Goal: Check status: Check status

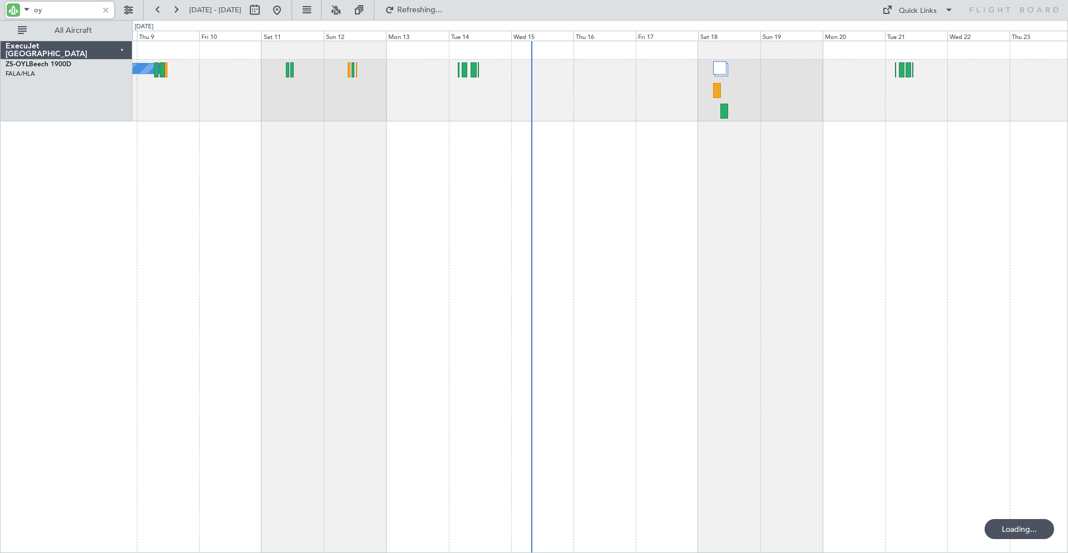
type input "o"
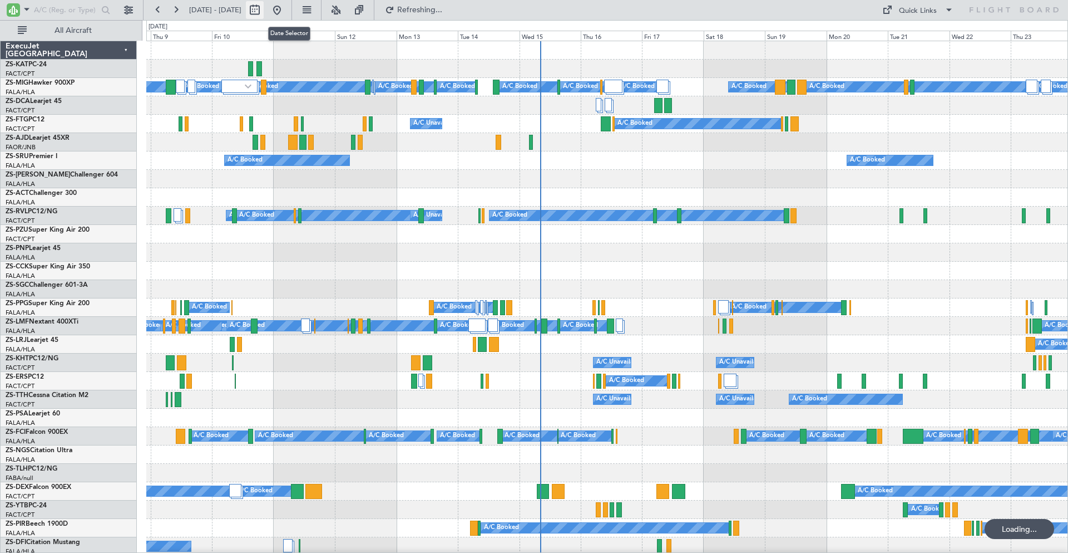
click at [264, 9] on button at bounding box center [255, 10] width 18 height 18
select select "10"
select select "2025"
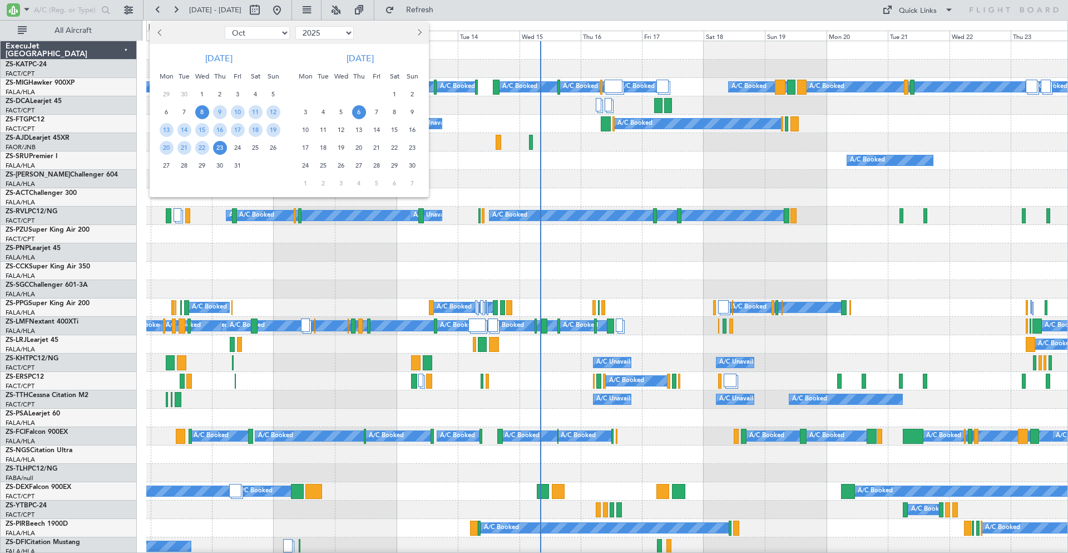
click at [359, 111] on span "6" at bounding box center [359, 112] width 14 height 14
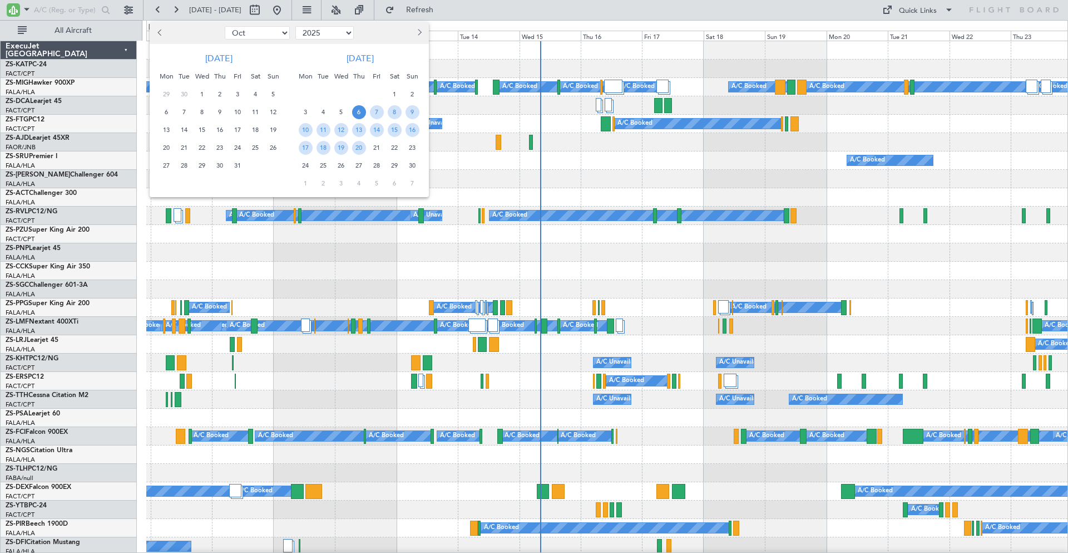
click at [359, 111] on span "6" at bounding box center [359, 112] width 14 height 14
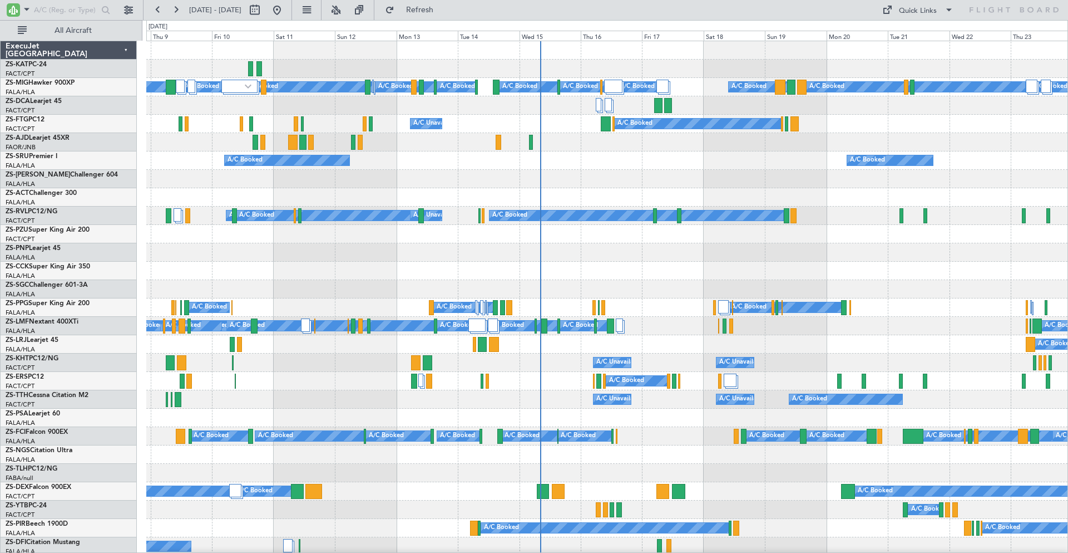
select select "11"
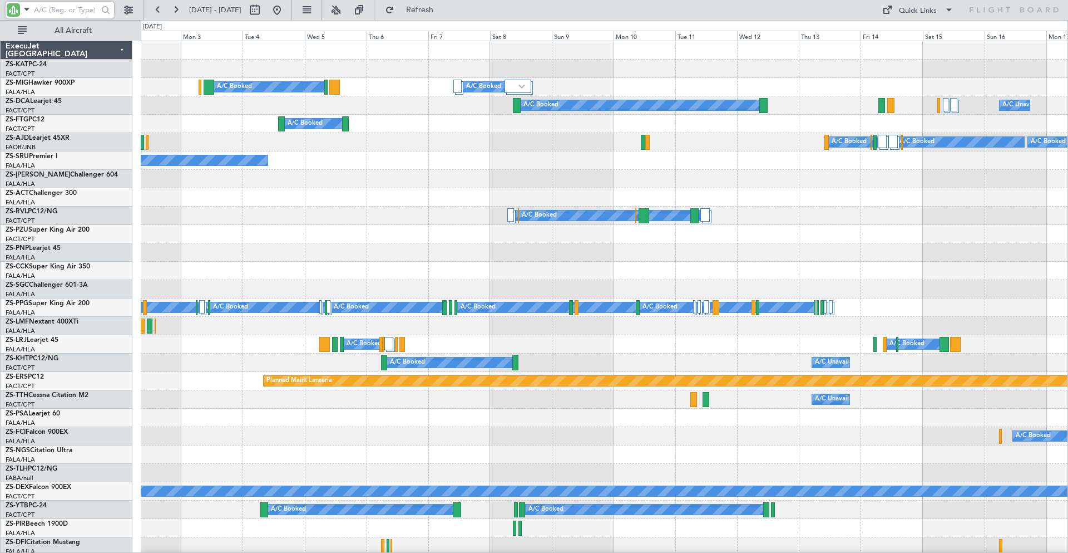
click at [58, 7] on input "text" at bounding box center [66, 10] width 64 height 17
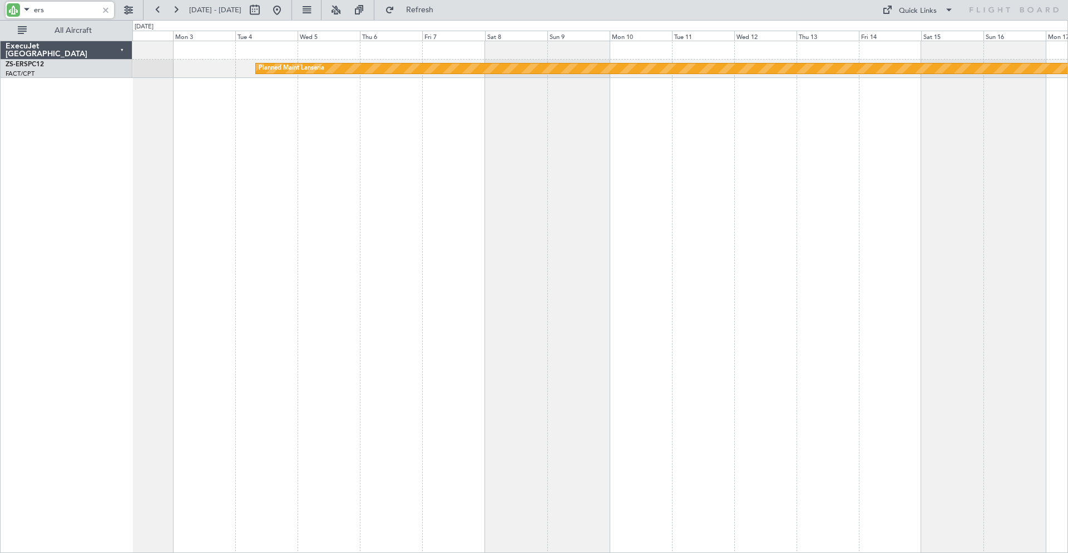
click at [58, 7] on input "ers" at bounding box center [66, 10] width 64 height 17
type input "e"
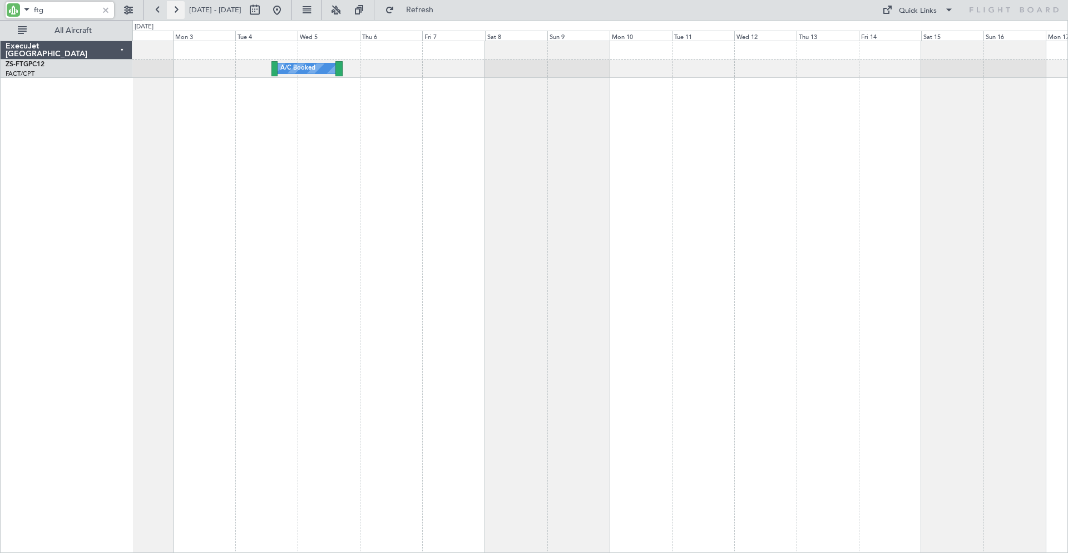
type input "ftg"
click at [104, 9] on div at bounding box center [106, 10] width 12 height 12
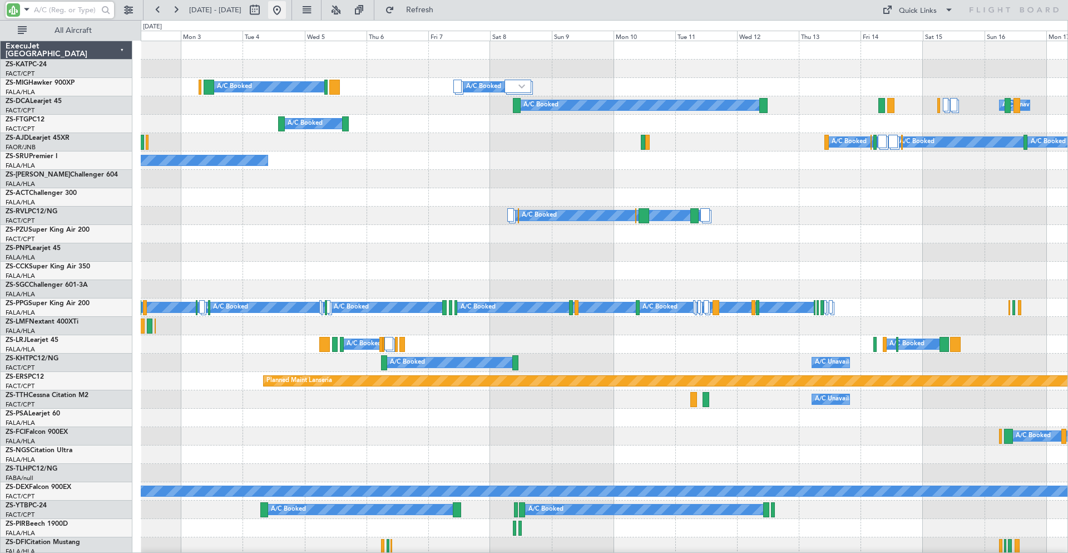
click at [286, 8] on button at bounding box center [277, 10] width 18 height 18
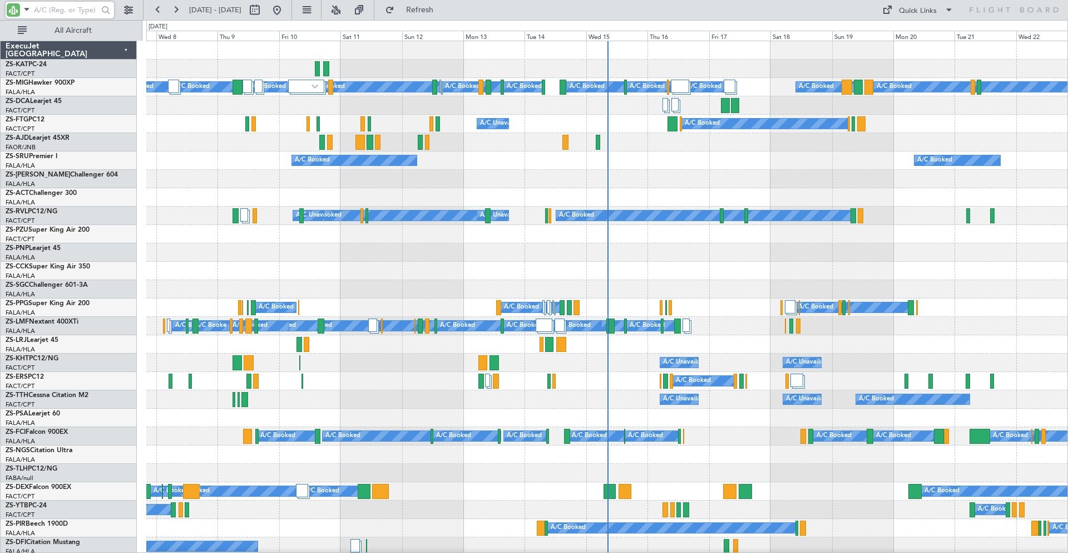
click at [57, 11] on input "text" at bounding box center [66, 10] width 64 height 17
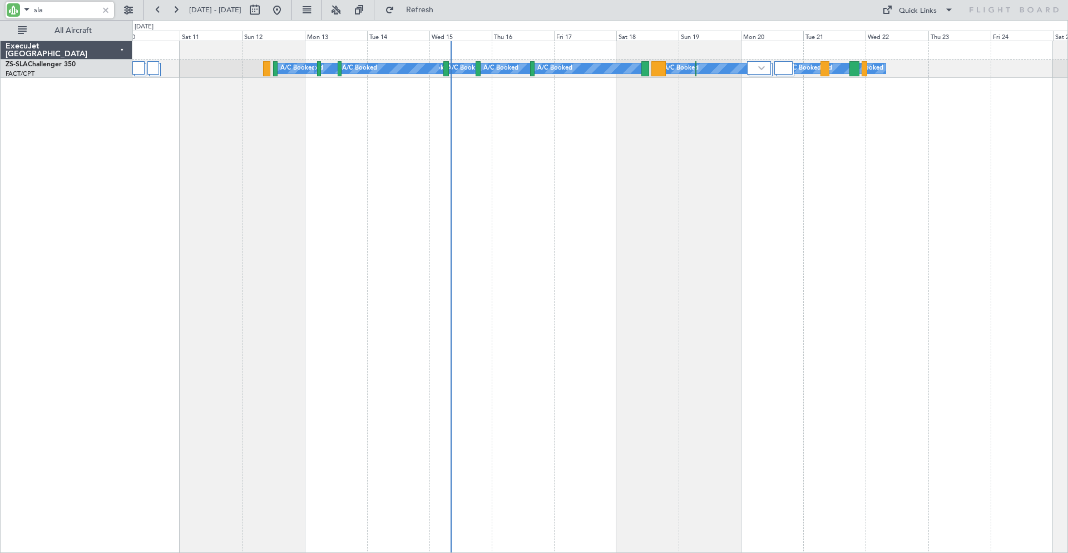
click at [534, 210] on div "A/C Booked A/C Booked A/C Booked A/C Booked A/C Booked A/C Booked A/C Booked A/…" at bounding box center [600, 297] width 936 height 512
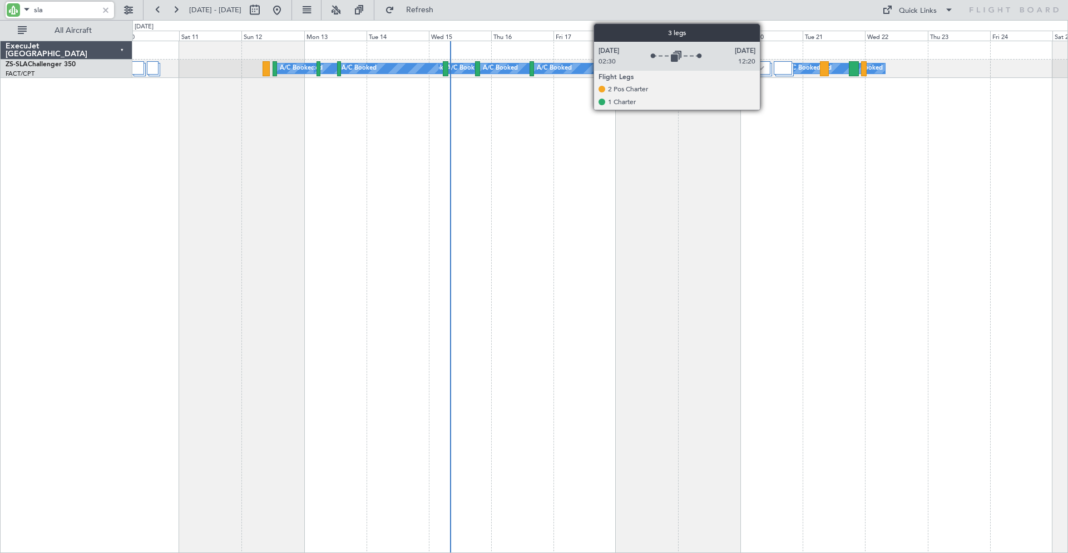
click at [763, 67] on img at bounding box center [761, 68] width 7 height 4
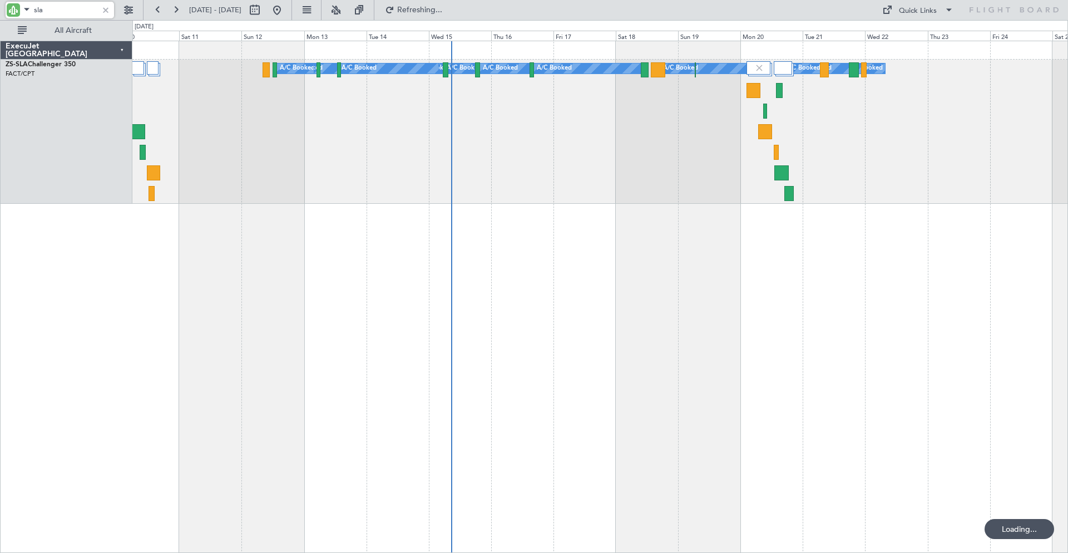
click at [63, 13] on input "sla" at bounding box center [66, 10] width 64 height 17
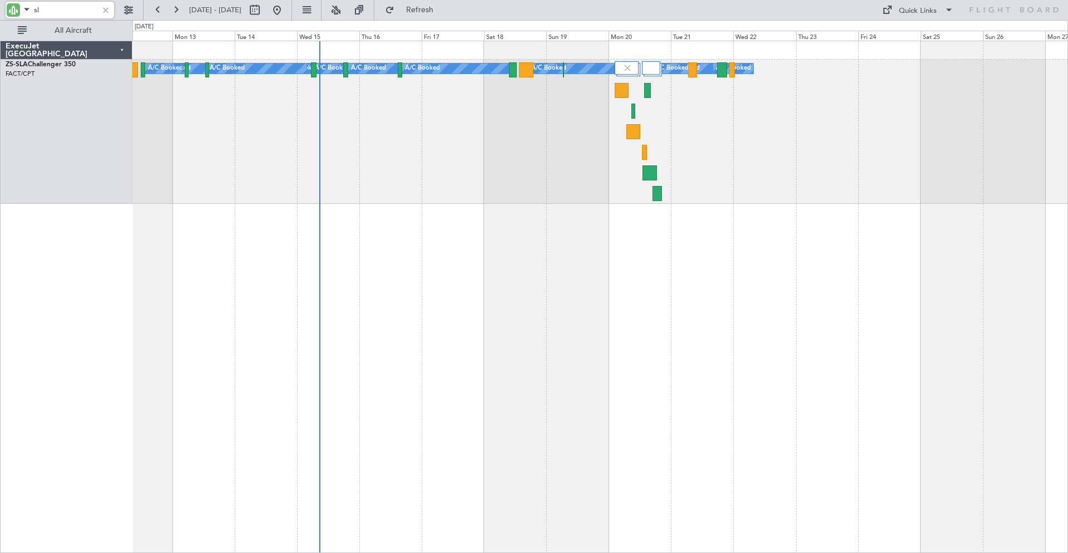
type input "s"
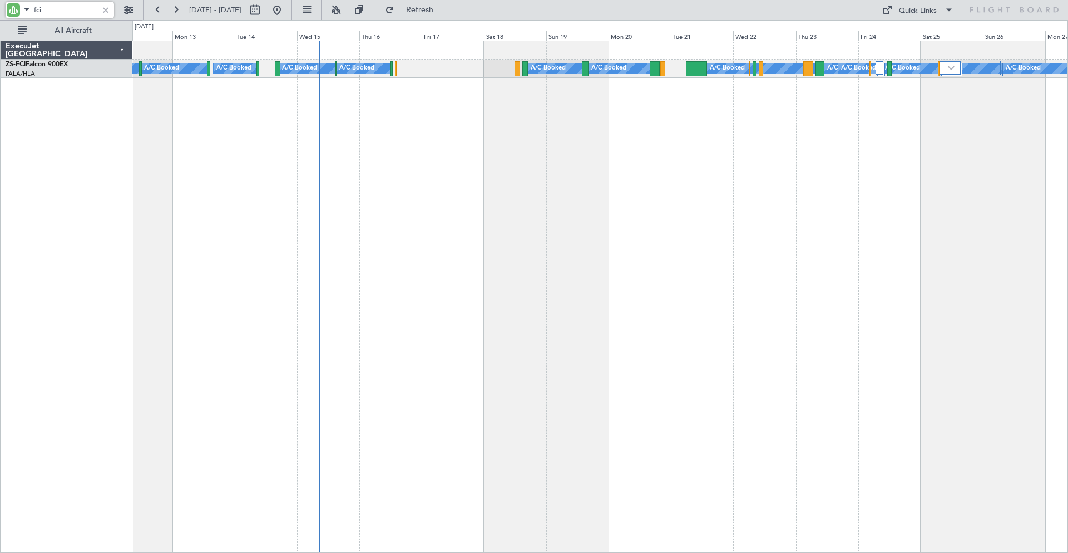
click at [75, 12] on input "fci" at bounding box center [66, 10] width 64 height 17
type input "f"
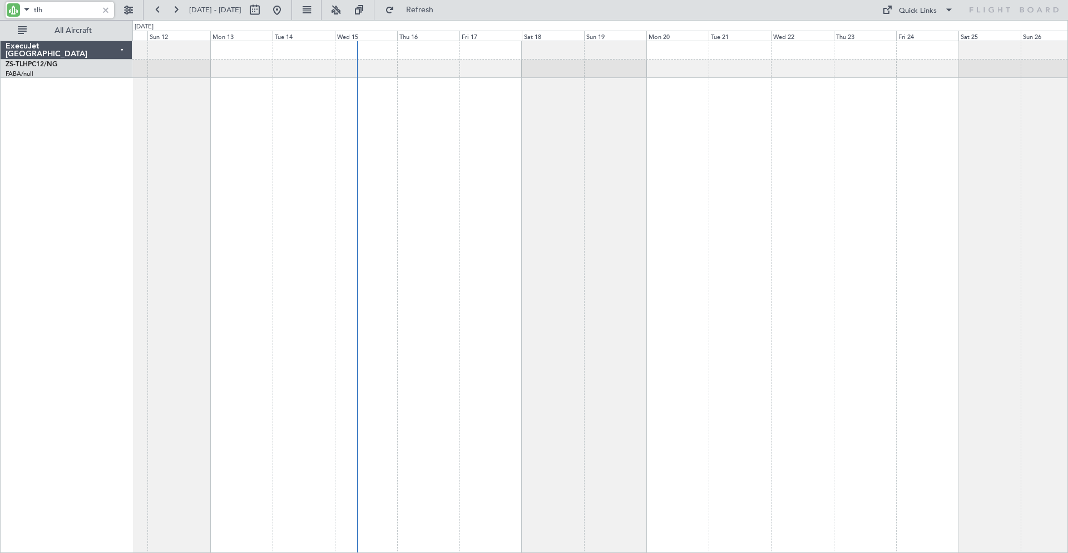
click at [441, 174] on div at bounding box center [600, 297] width 936 height 512
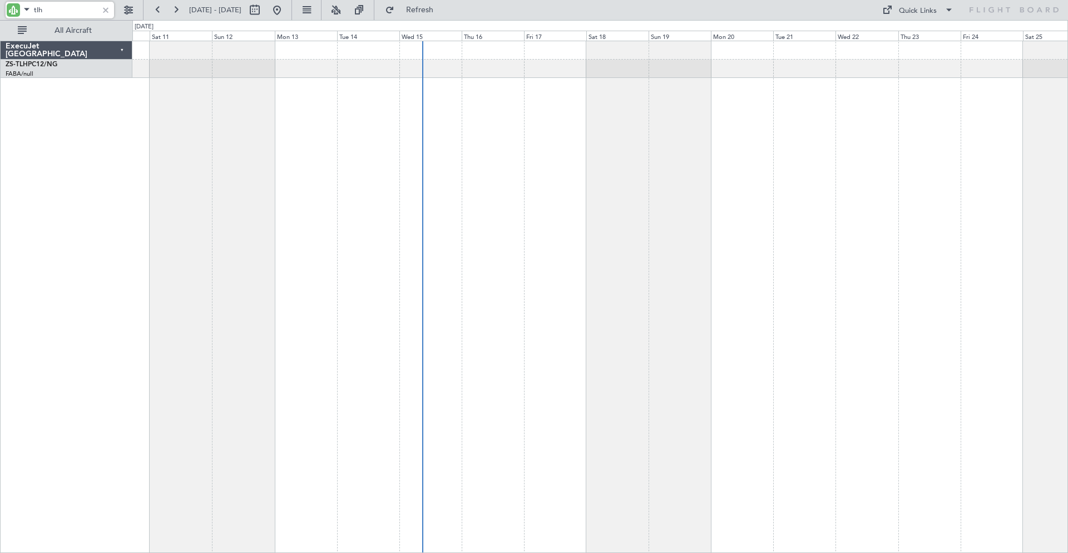
click at [61, 8] on input "tlh" at bounding box center [66, 10] width 64 height 17
type input "t"
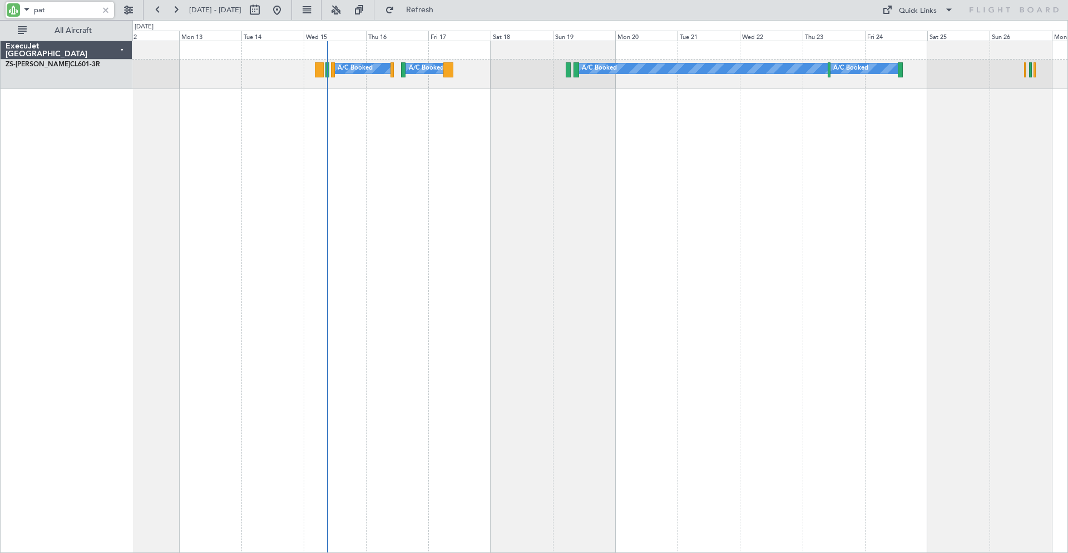
click at [622, 110] on div "A/C Booked A/C Booked A/C Booked A/C Booked A/C Booked A/C Booked A/C Booked A/…" at bounding box center [600, 297] width 936 height 512
type input "p"
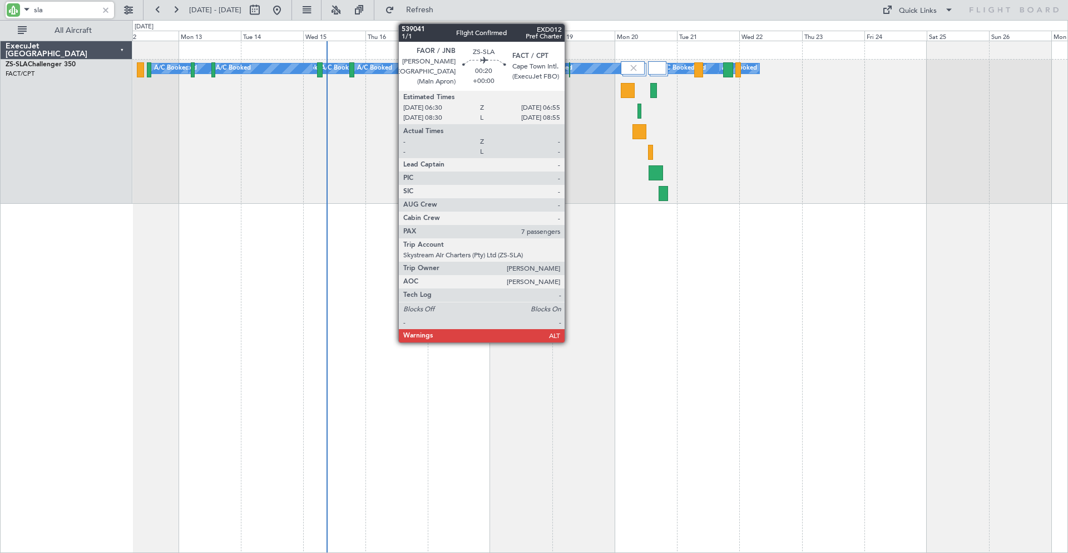
click at [570, 76] on div at bounding box center [569, 69] width 1 height 15
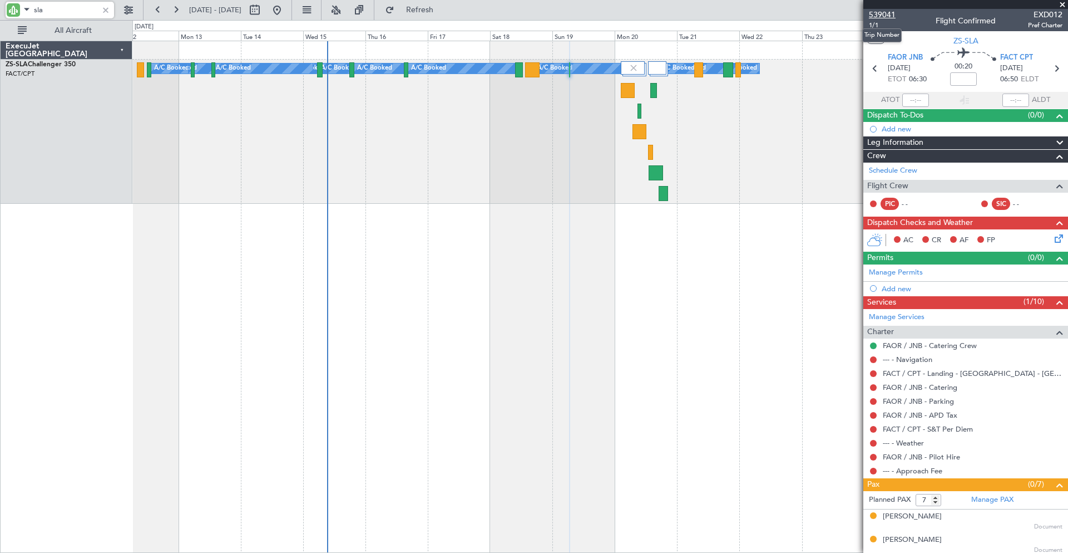
type input "sla"
